Goal: Navigation & Orientation: Find specific page/section

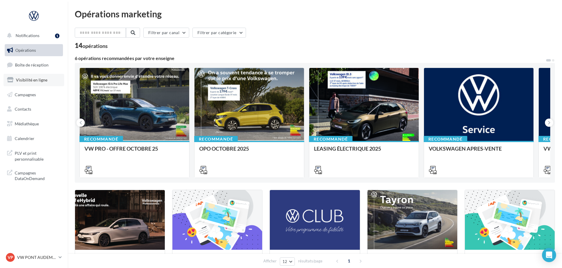
click at [41, 74] on link "Visibilité en ligne" at bounding box center [34, 80] width 61 height 12
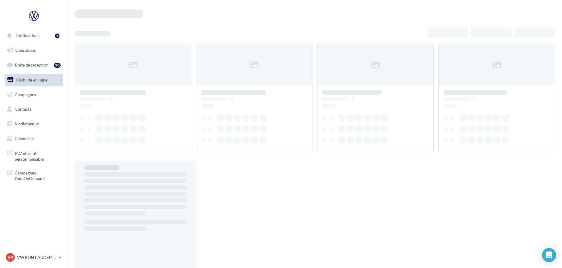
click at [41, 66] on span "Boîte de réception" at bounding box center [32, 64] width 34 height 5
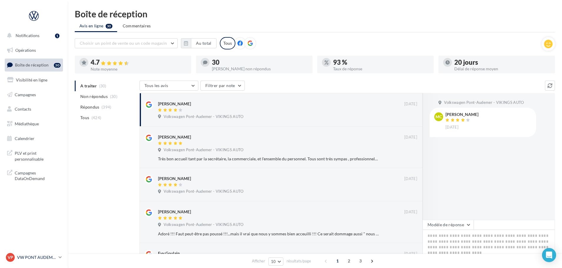
click at [36, 255] on p "VW PONT AUDEMER" at bounding box center [36, 257] width 39 height 6
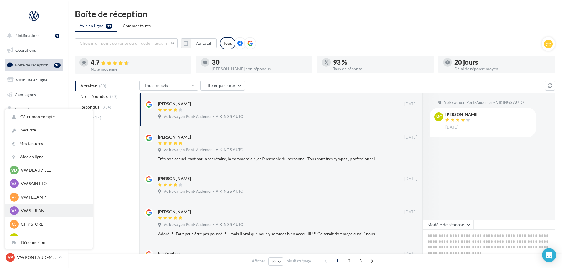
scroll to position [88, 0]
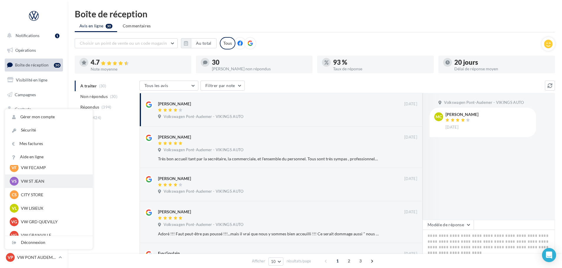
click at [36, 182] on p "VW ST JEAN" at bounding box center [53, 181] width 65 height 6
